Goal: Task Accomplishment & Management: Use online tool/utility

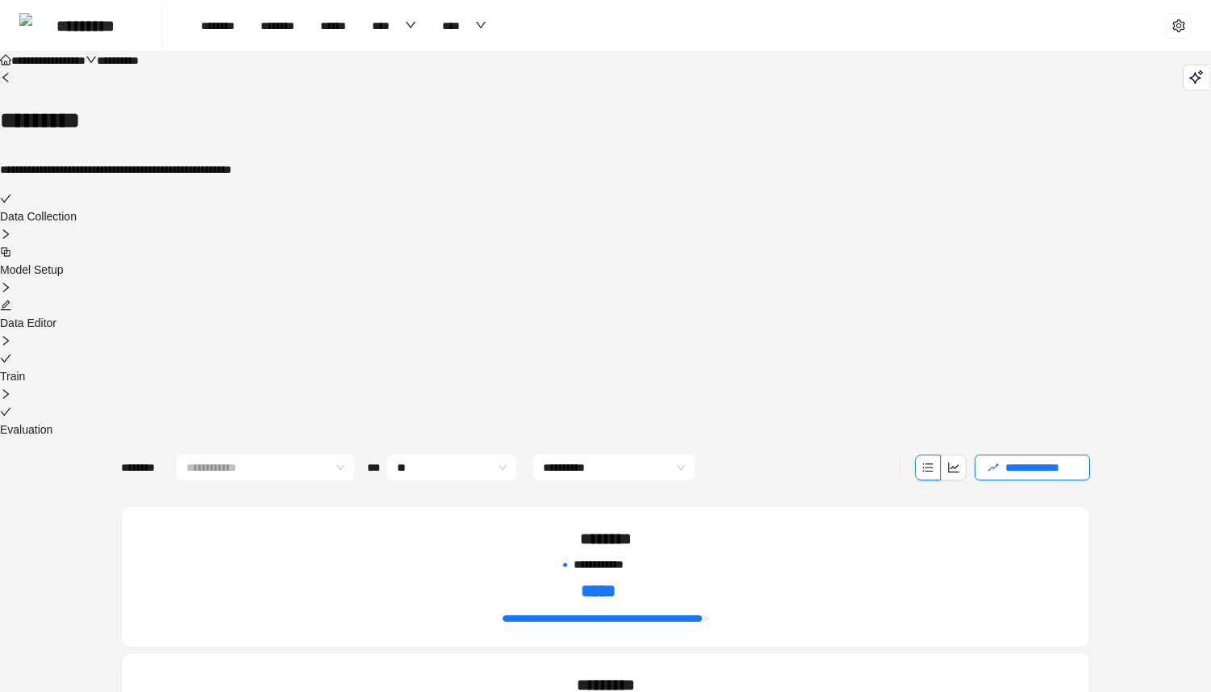
click at [474, 243] on div "Model Setup" at bounding box center [605, 261] width 1211 height 36
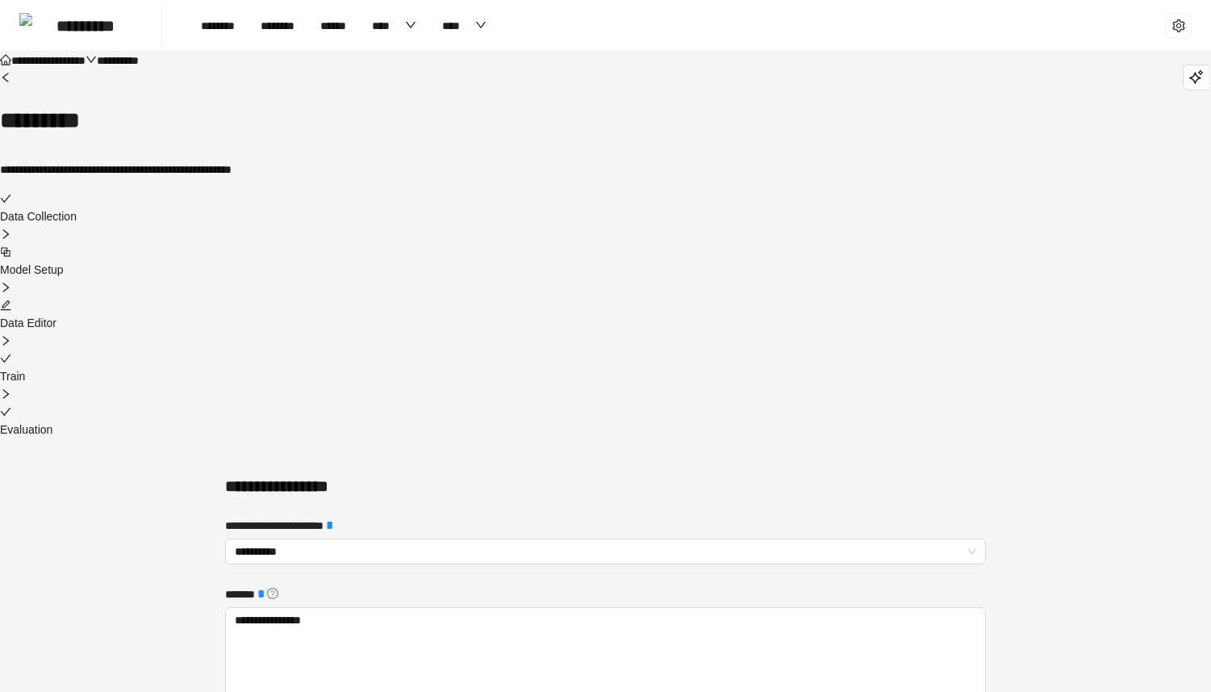
click at [11, 299] on icon "edit" at bounding box center [5, 304] width 11 height 11
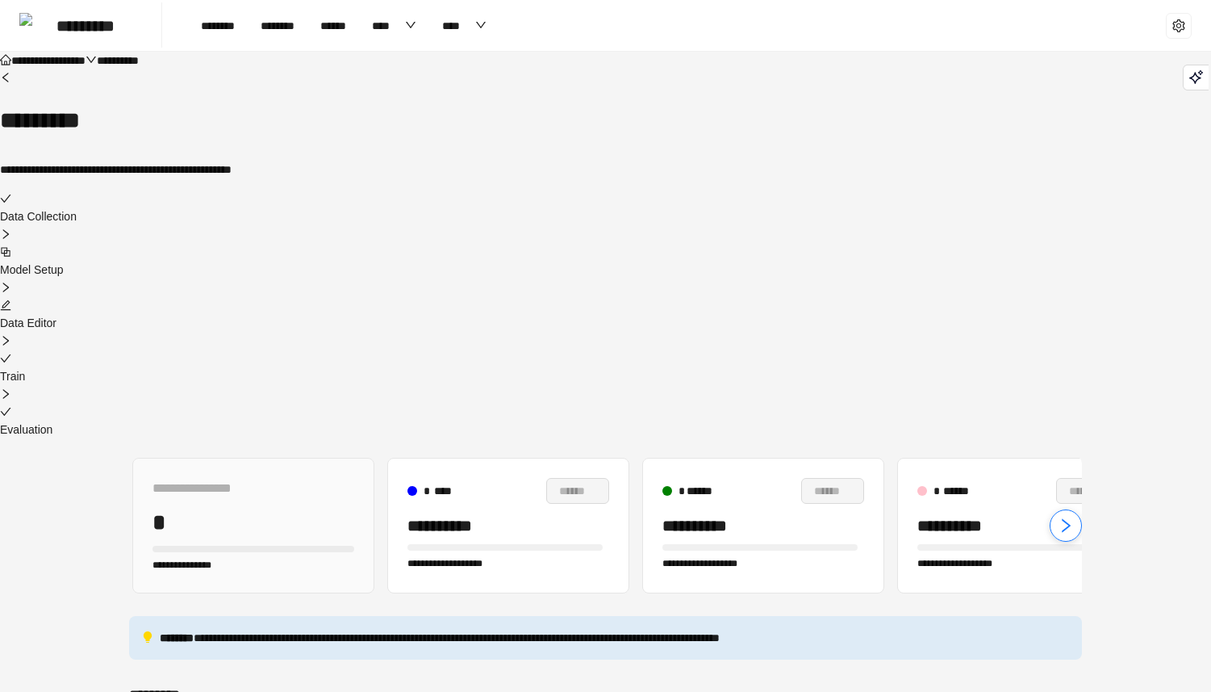
click at [784, 349] on div at bounding box center [605, 358] width 1211 height 18
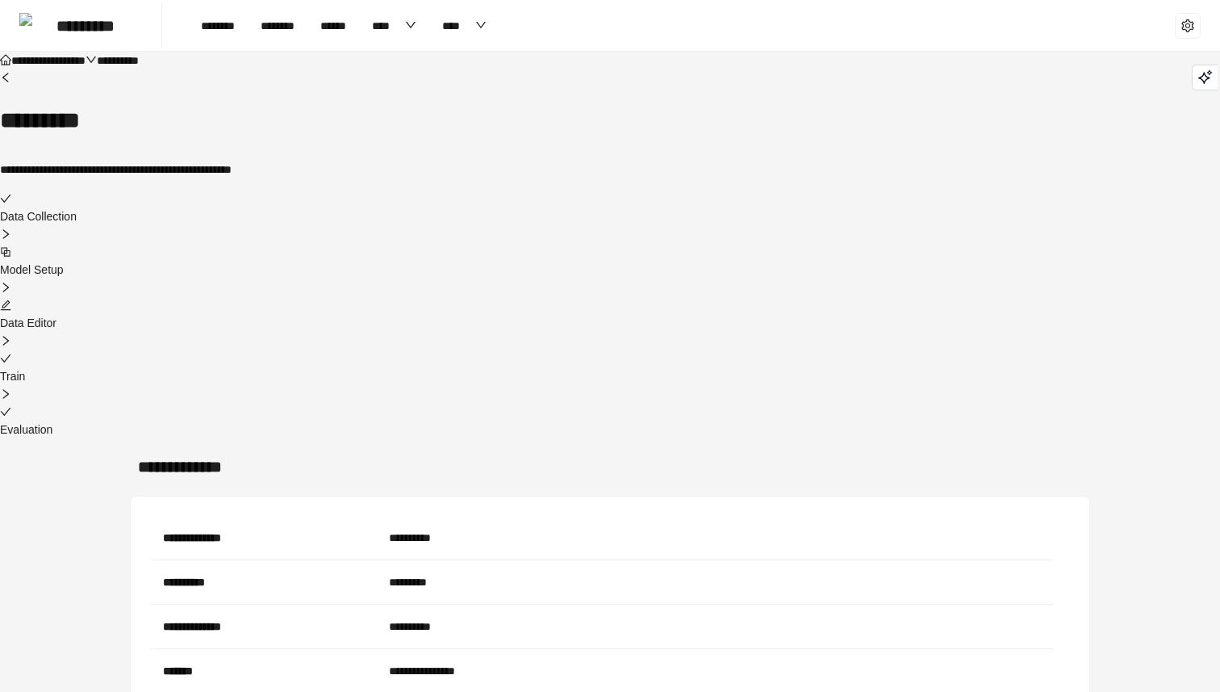
click at [898, 403] on div "Evaluation" at bounding box center [610, 421] width 1220 height 36
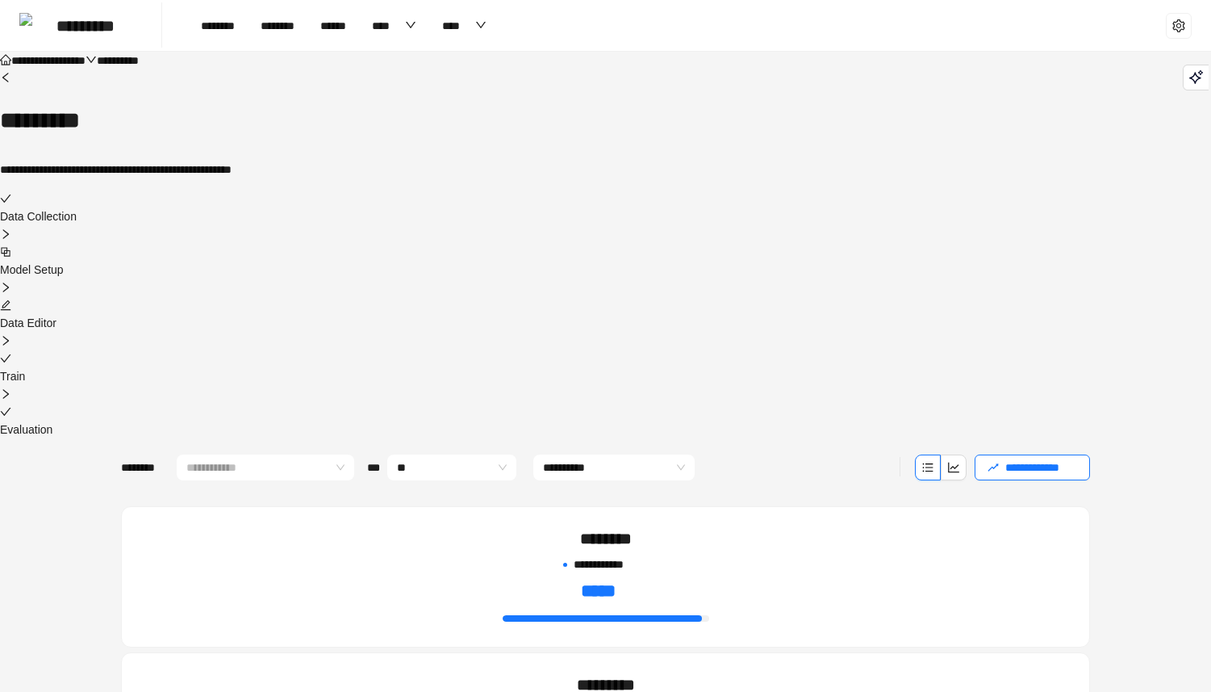
click at [11, 193] on icon "check" at bounding box center [5, 198] width 11 height 11
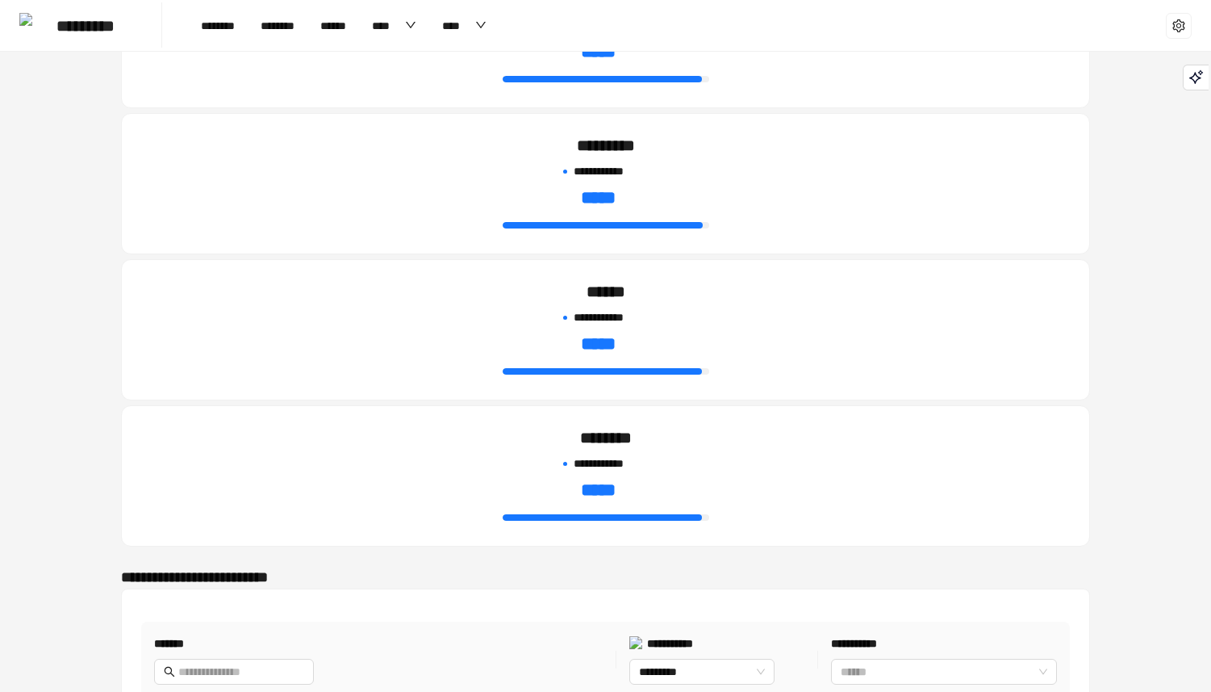
scroll to position [1073, 0]
